Goal: Information Seeking & Learning: Learn about a topic

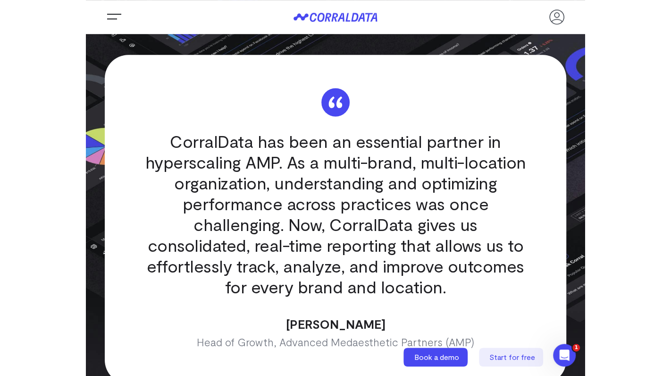
scroll to position [2754, 0]
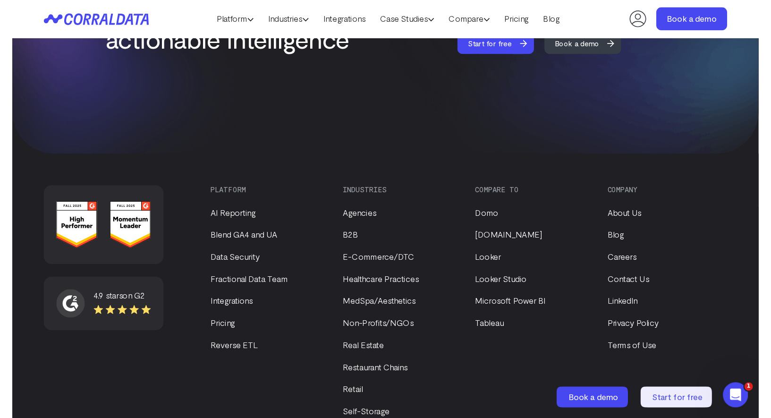
scroll to position [2685, 0]
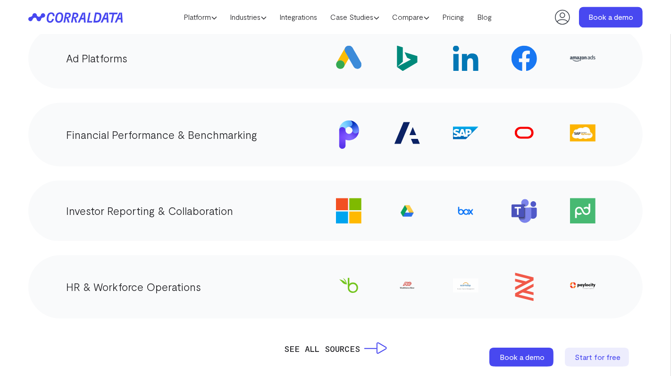
scroll to position [1761, 0]
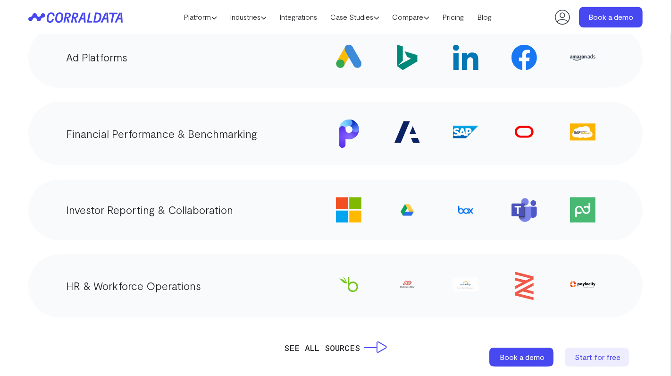
click at [348, 138] on img at bounding box center [349, 133] width 20 height 29
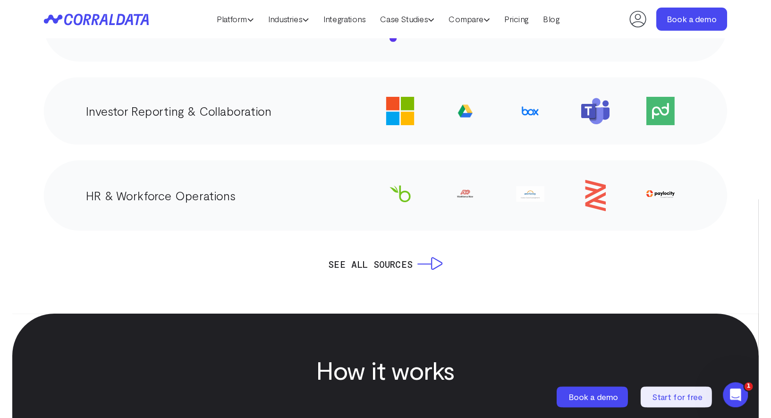
scroll to position [1870, 0]
